Goal: Transaction & Acquisition: Purchase product/service

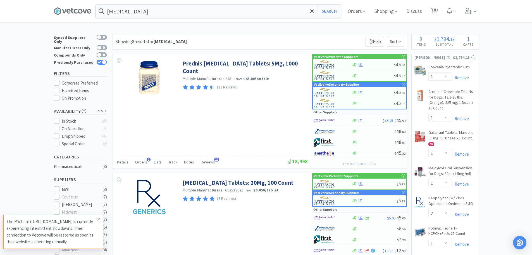
select select "1"
select select "2"
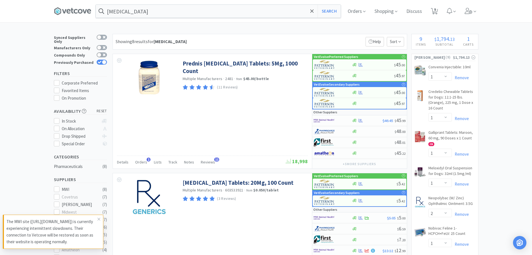
select select "1"
select select "3"
select select "1"
select select "2"
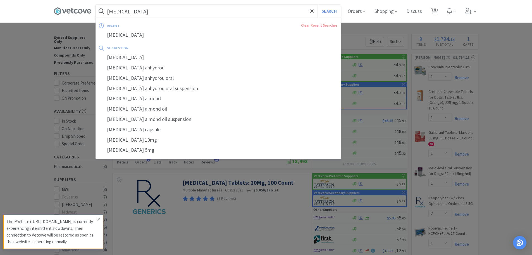
click at [195, 14] on input "[MEDICAL_DATA]" at bounding box center [218, 11] width 245 height 13
click at [314, 13] on icon at bounding box center [312, 11] width 4 height 6
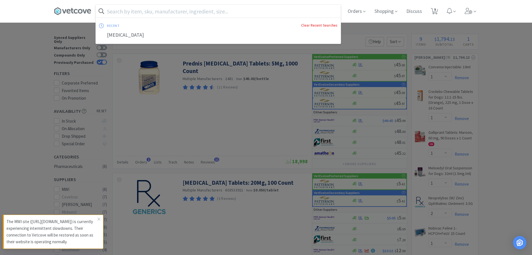
click at [309, 24] on link "Clear Recent Searches" at bounding box center [319, 25] width 36 height 5
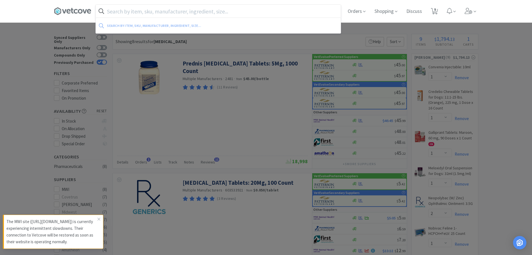
click at [263, 14] on input "text" at bounding box center [218, 11] width 245 height 13
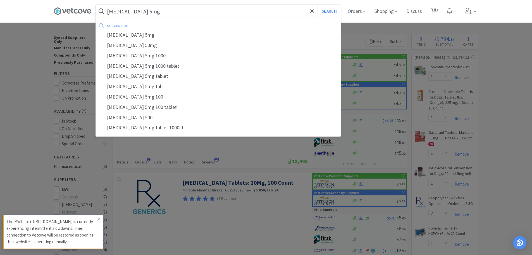
type input "[MEDICAL_DATA] 5mg"
click at [318, 5] on button "Search" at bounding box center [329, 11] width 23 height 13
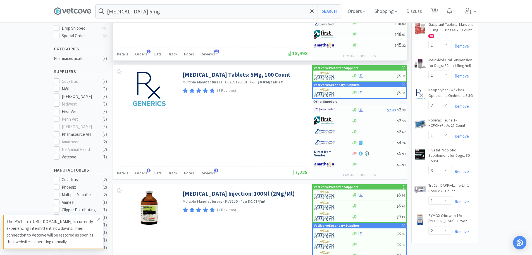
scroll to position [112, 0]
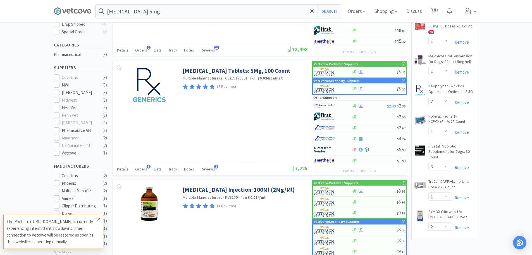
click at [98, 217] on icon at bounding box center [98, 219] width 3 height 4
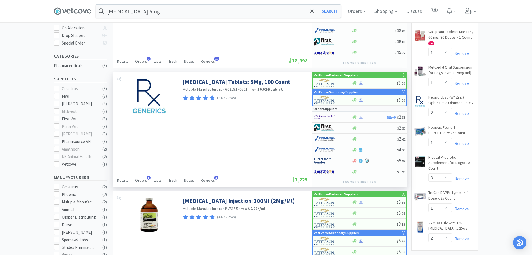
scroll to position [0, 0]
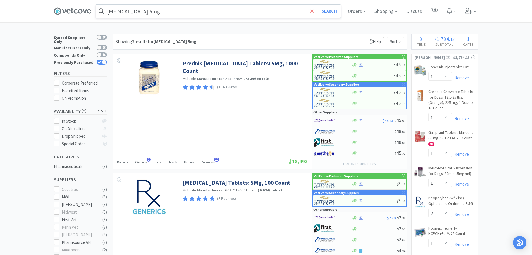
click at [314, 11] on icon at bounding box center [312, 11] width 4 height 6
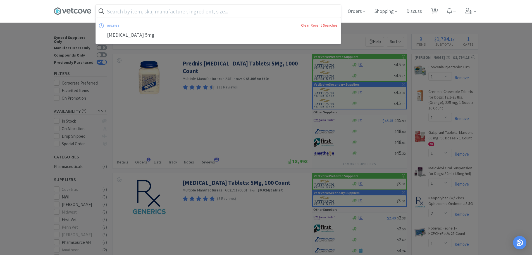
click at [316, 27] on link "Clear Recent Searches" at bounding box center [319, 25] width 36 height 5
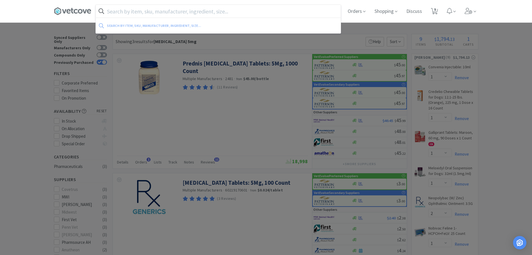
click at [21, 133] on div at bounding box center [266, 127] width 532 height 255
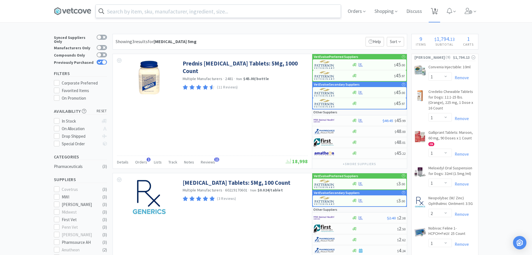
click at [435, 8] on icon at bounding box center [434, 11] width 7 height 6
select select "1"
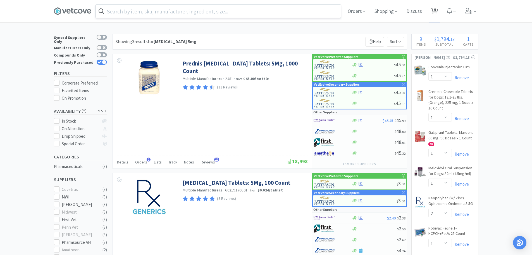
select select "2"
select select "1"
select select "3"
select select "1"
select select "2"
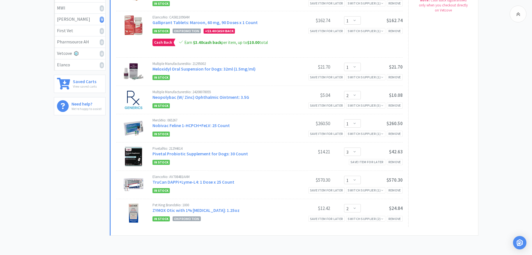
scroll to position [140, 0]
click at [393, 187] on div "Remove" at bounding box center [395, 189] width 16 height 6
select select "2"
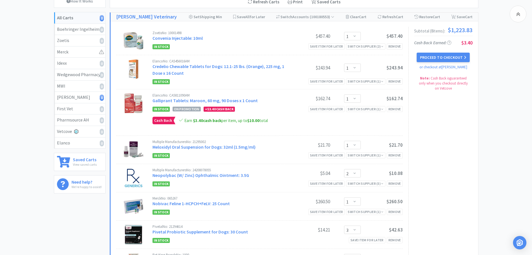
scroll to position [0, 0]
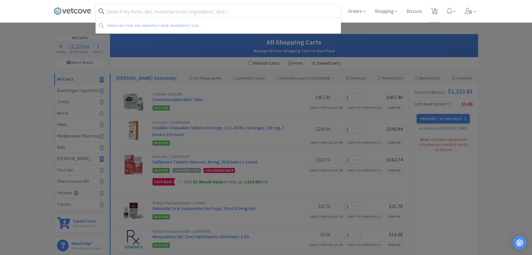
click at [129, 15] on input "text" at bounding box center [218, 11] width 245 height 13
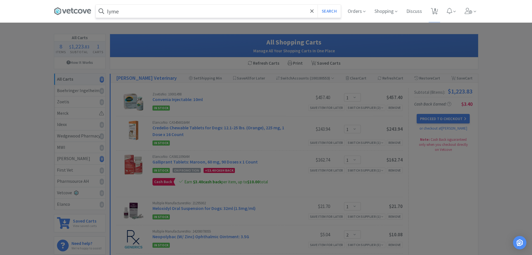
type input "lyme"
click at [318, 5] on button "Search" at bounding box center [329, 11] width 23 height 13
select select "1"
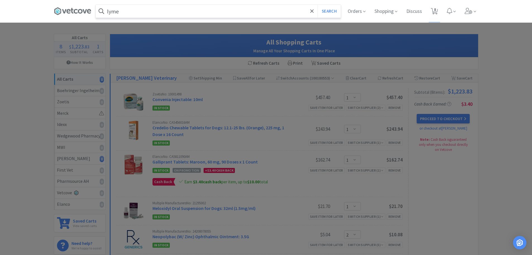
select select "1"
select select "2"
select select "1"
select select "3"
select select "2"
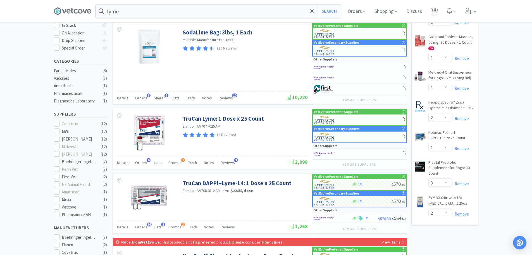
scroll to position [140, 0]
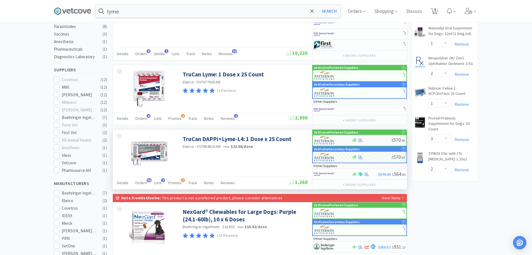
click at [380, 140] on div at bounding box center [372, 140] width 40 height 4
select select "1"
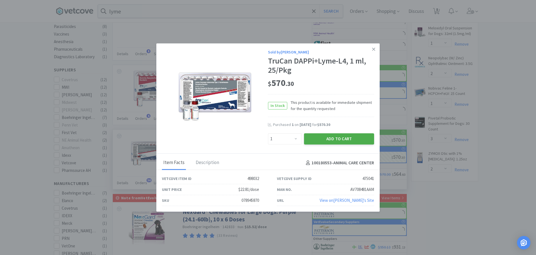
click at [326, 136] on button "Add to Cart" at bounding box center [339, 138] width 70 height 11
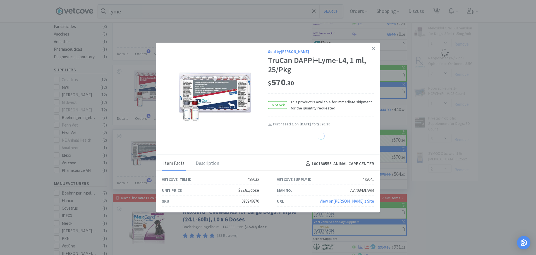
select select "1"
select select "2"
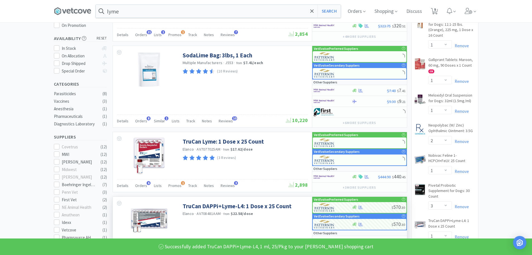
scroll to position [0, 0]
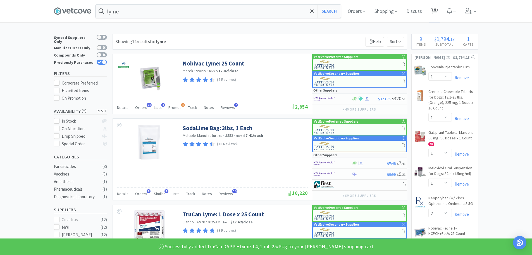
click at [440, 7] on span "9" at bounding box center [434, 11] width 11 height 22
select select "1"
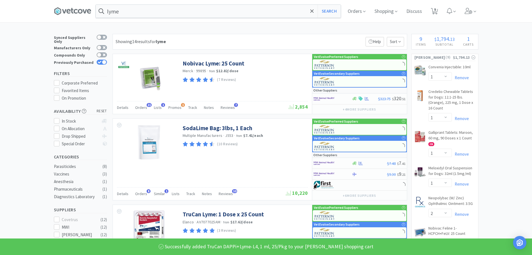
select select "2"
select select "1"
select select "3"
select select "1"
select select "2"
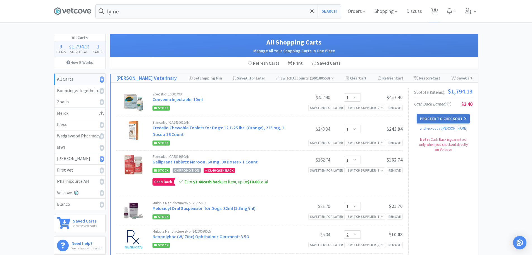
click at [456, 120] on button "Proceed to Checkout" at bounding box center [443, 119] width 53 height 10
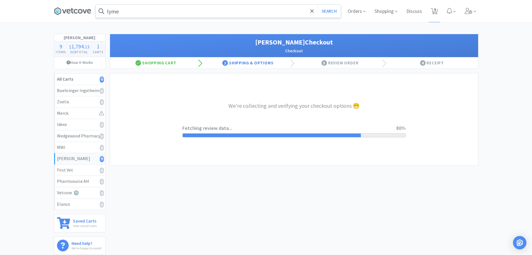
select select "1"
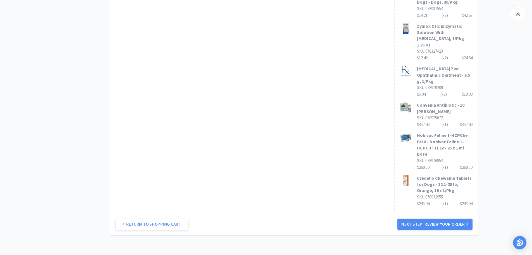
scroll to position [354, 0]
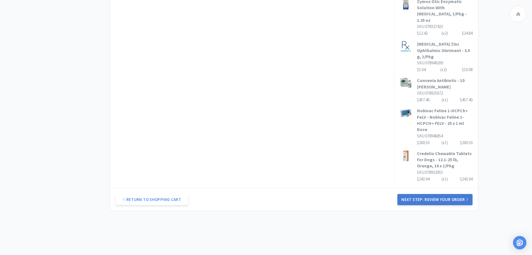
click at [429, 194] on button "Next Step: Review Your Order" at bounding box center [435, 199] width 75 height 11
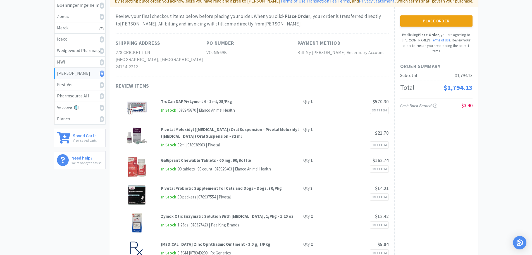
scroll to position [28, 0]
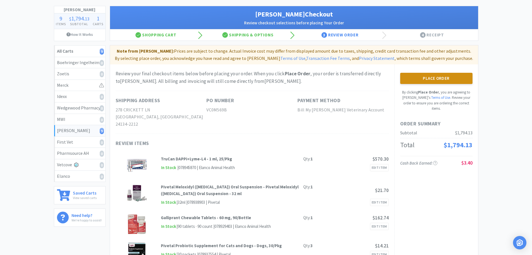
click at [427, 83] on button "Place Order" at bounding box center [436, 78] width 72 height 11
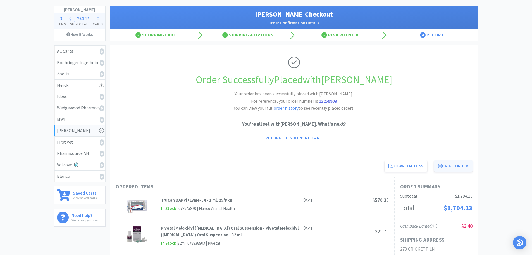
click at [463, 170] on button "Print Order" at bounding box center [453, 165] width 38 height 11
click at [442, 163] on button "Print Order" at bounding box center [453, 165] width 38 height 11
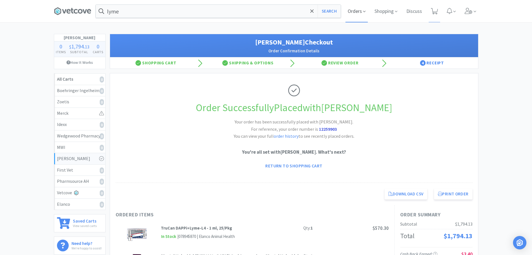
click at [365, 8] on span "Orders" at bounding box center [357, 11] width 22 height 22
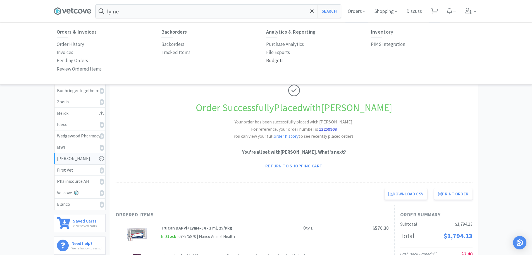
click at [271, 60] on p "Budgets" at bounding box center [274, 61] width 17 height 8
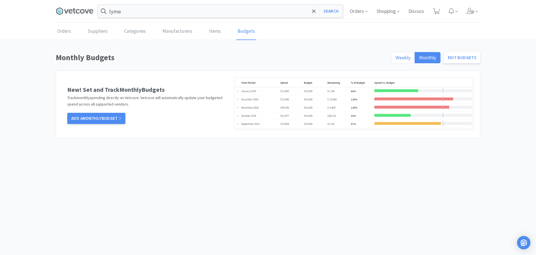
click at [407, 58] on span "Weekly" at bounding box center [403, 57] width 15 height 6
click at [396, 59] on input "Weekly" at bounding box center [396, 59] width 0 height 0
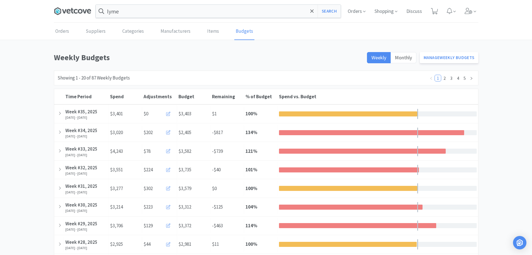
click at [69, 13] on icon at bounding box center [69, 11] width 4 height 4
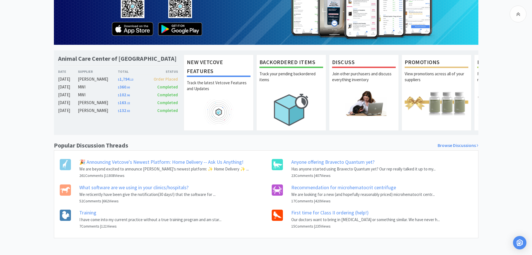
scroll to position [78, 0]
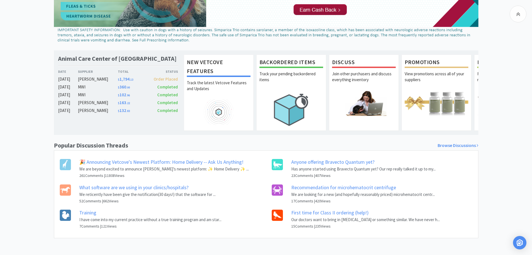
click at [96, 212] on link "Training" at bounding box center [87, 212] width 17 height 6
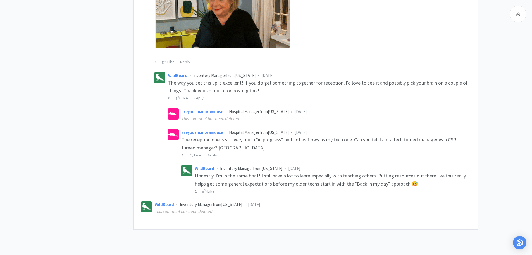
scroll to position [386, 0]
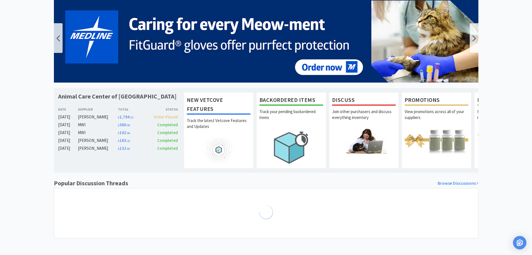
scroll to position [78, 0]
